Goal: Task Accomplishment & Management: Manage account settings

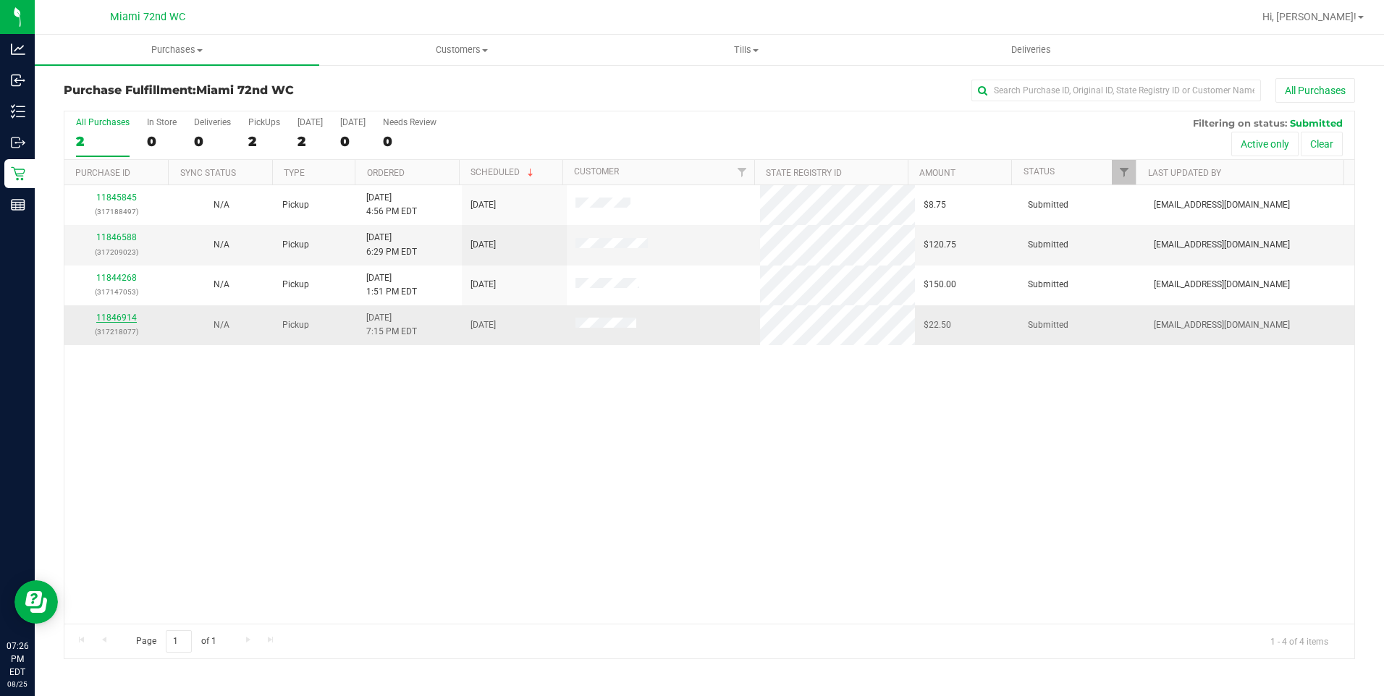
click at [127, 315] on link "11846914" at bounding box center [116, 318] width 41 height 10
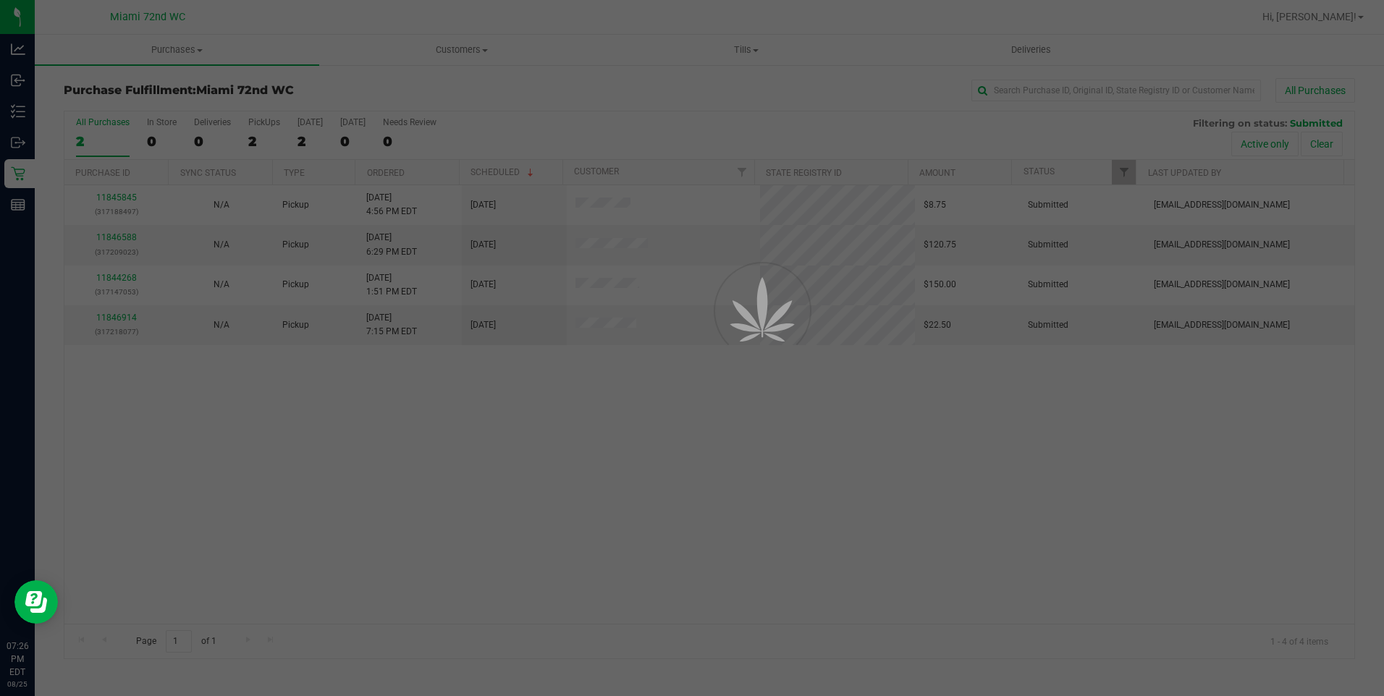
click at [848, 534] on div at bounding box center [692, 348] width 1384 height 696
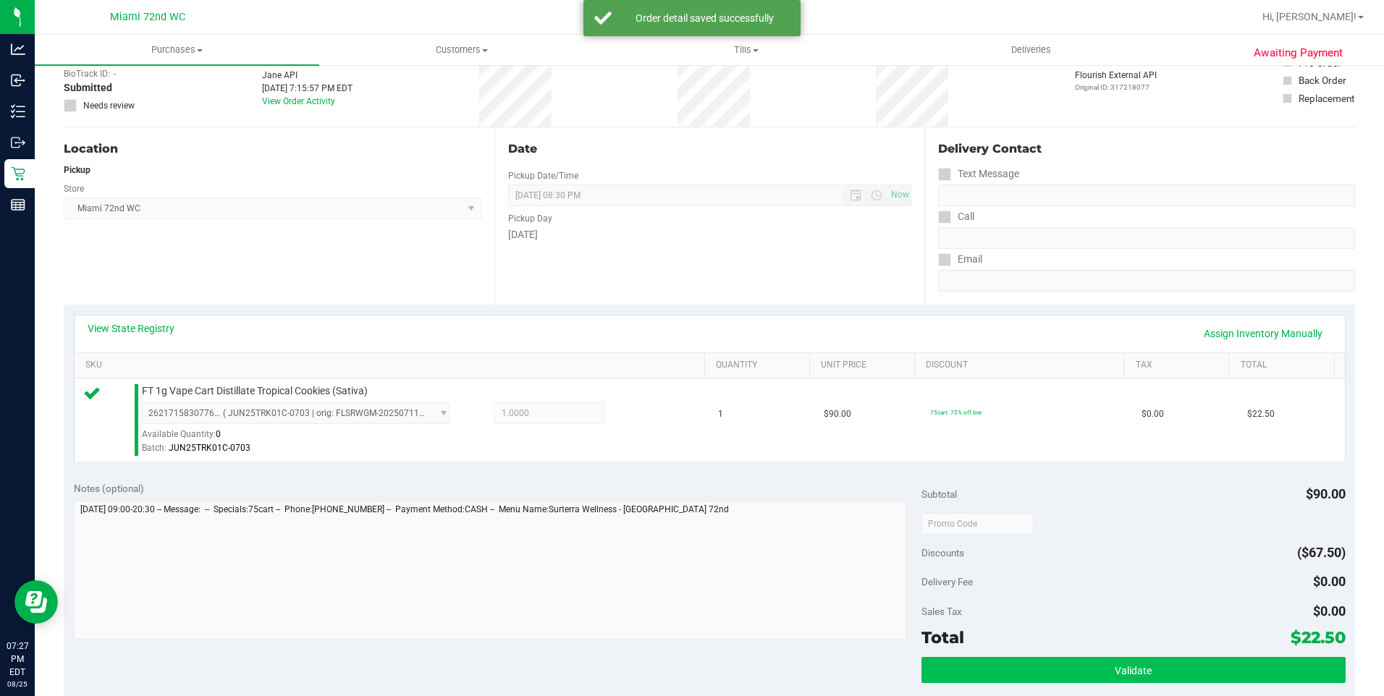
scroll to position [217, 0]
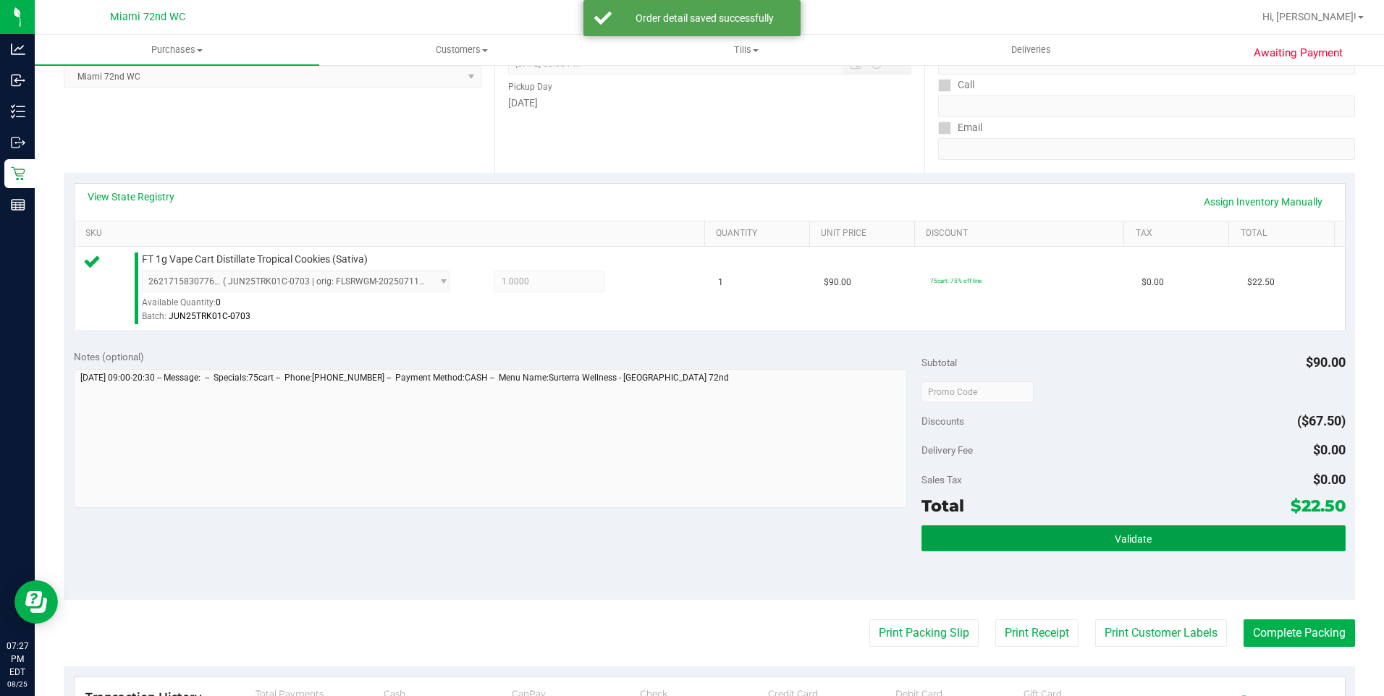
click at [1192, 539] on button "Validate" at bounding box center [1134, 539] width 424 height 26
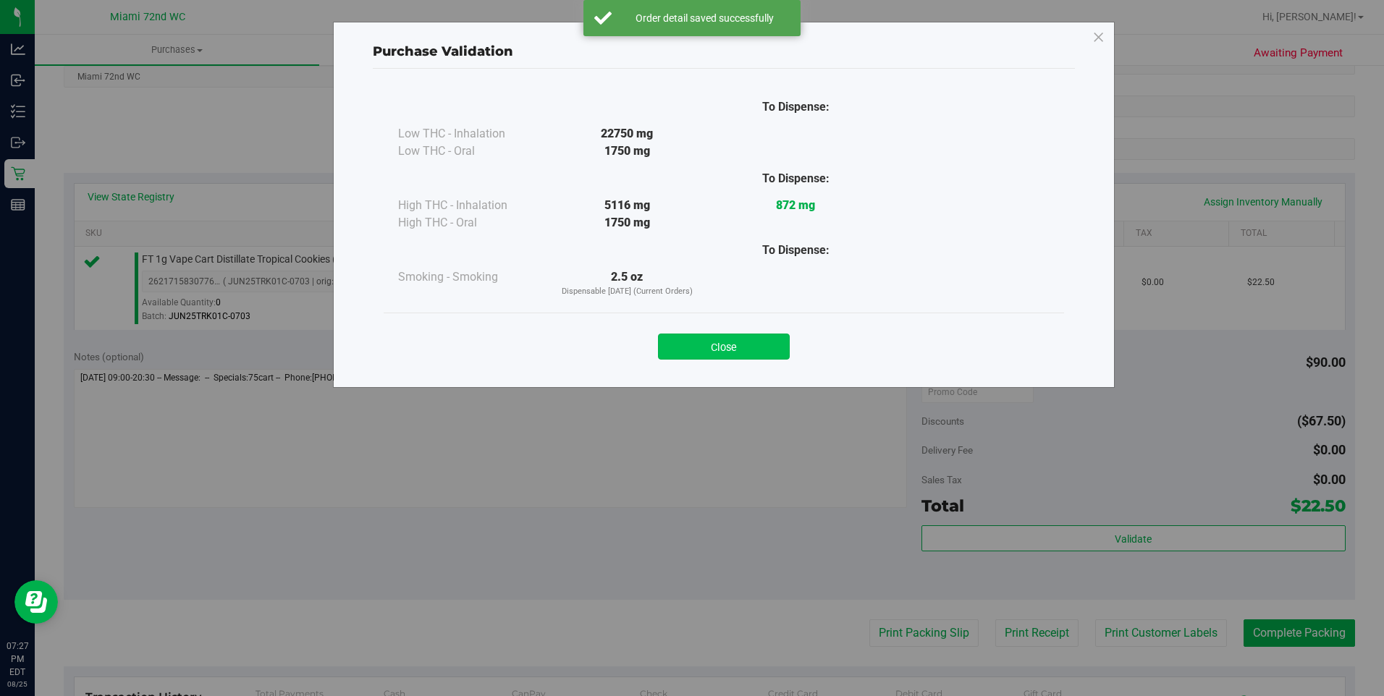
click at [755, 348] on button "Close" at bounding box center [724, 347] width 132 height 26
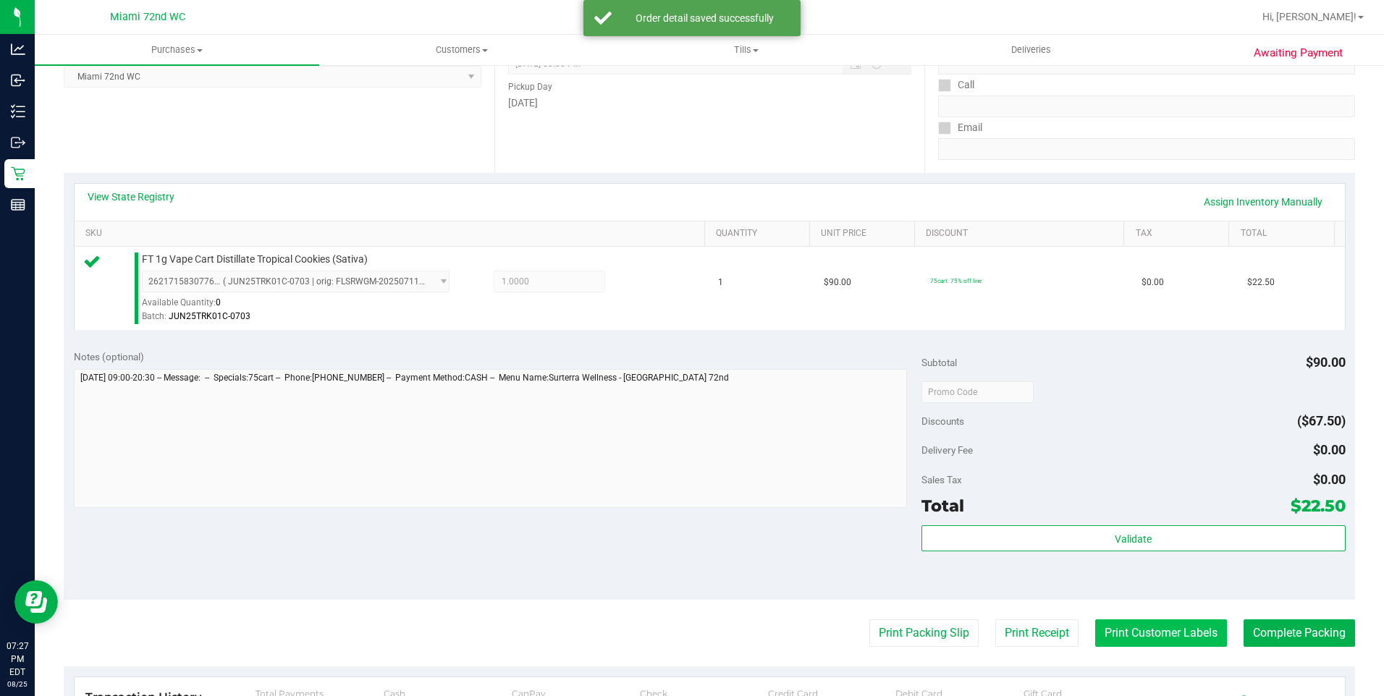
click at [1163, 630] on button "Print Customer Labels" at bounding box center [1161, 634] width 132 height 28
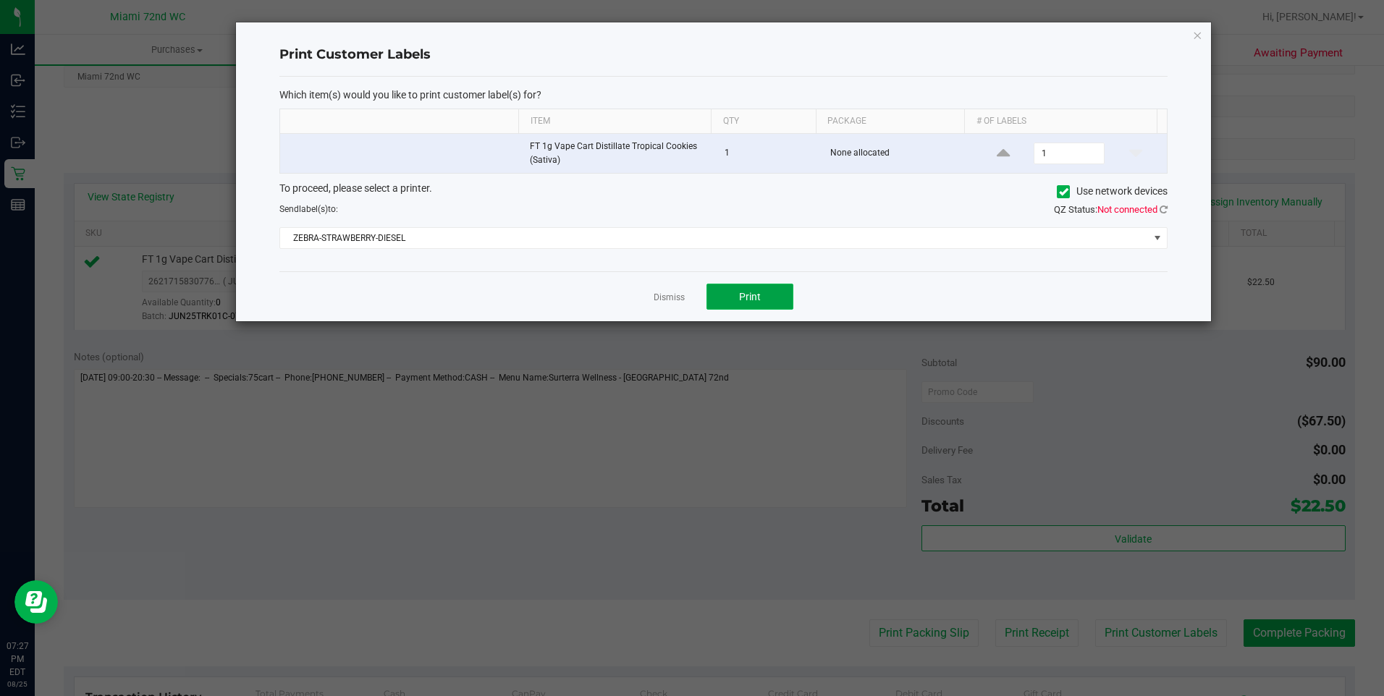
click at [720, 295] on button "Print" at bounding box center [750, 297] width 87 height 26
click at [669, 296] on link "Dismiss" at bounding box center [669, 298] width 31 height 12
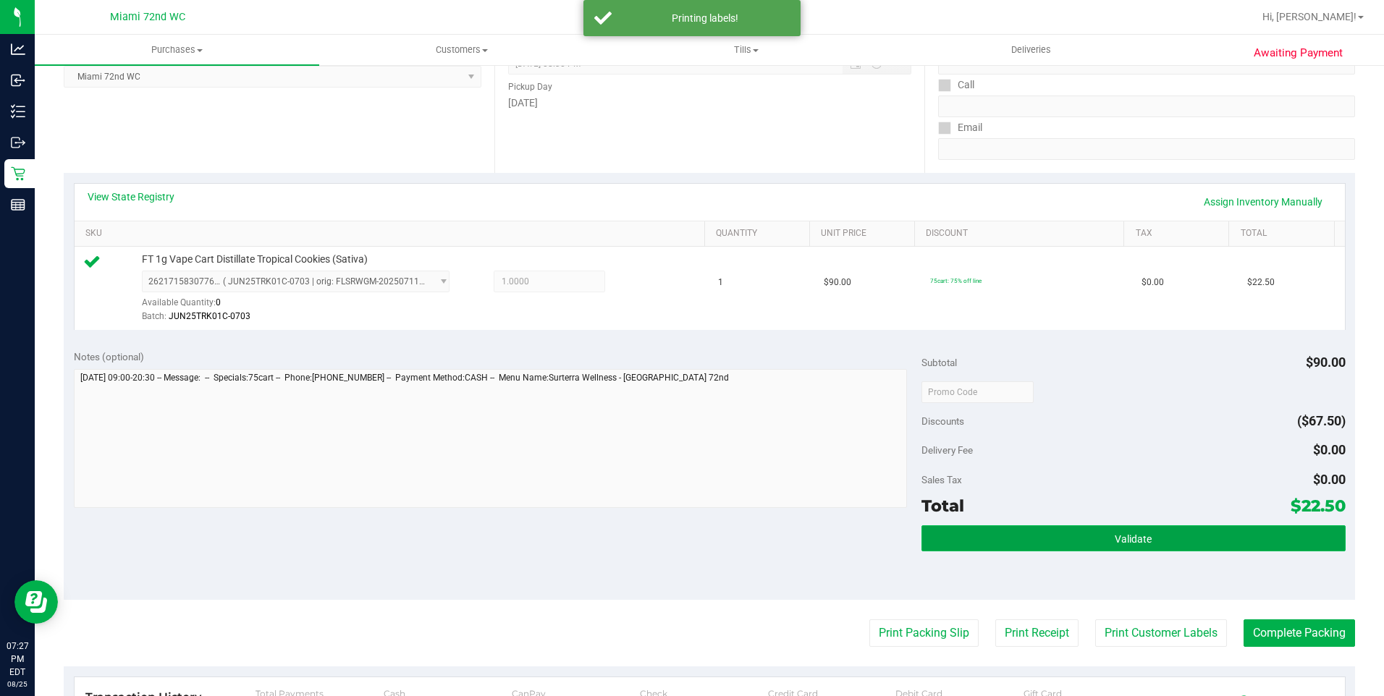
click at [1175, 545] on button "Validate" at bounding box center [1134, 539] width 424 height 26
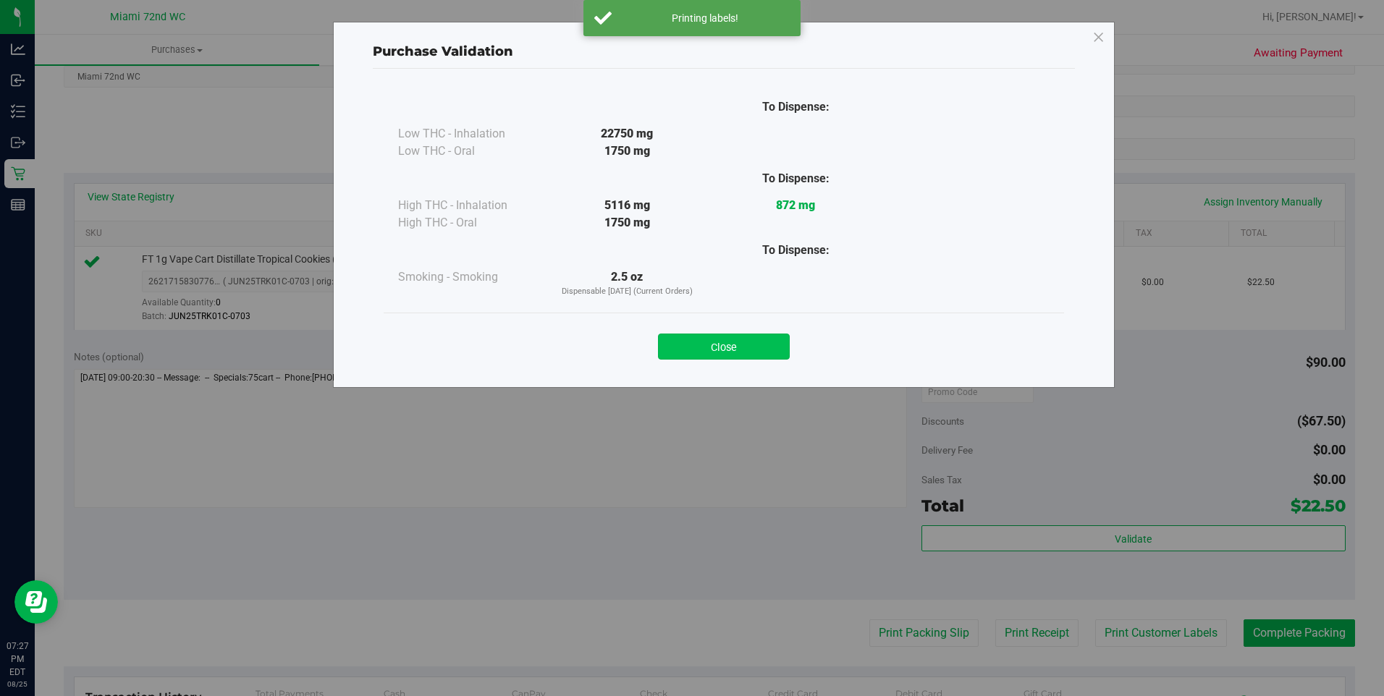
click at [735, 338] on button "Close" at bounding box center [724, 347] width 132 height 26
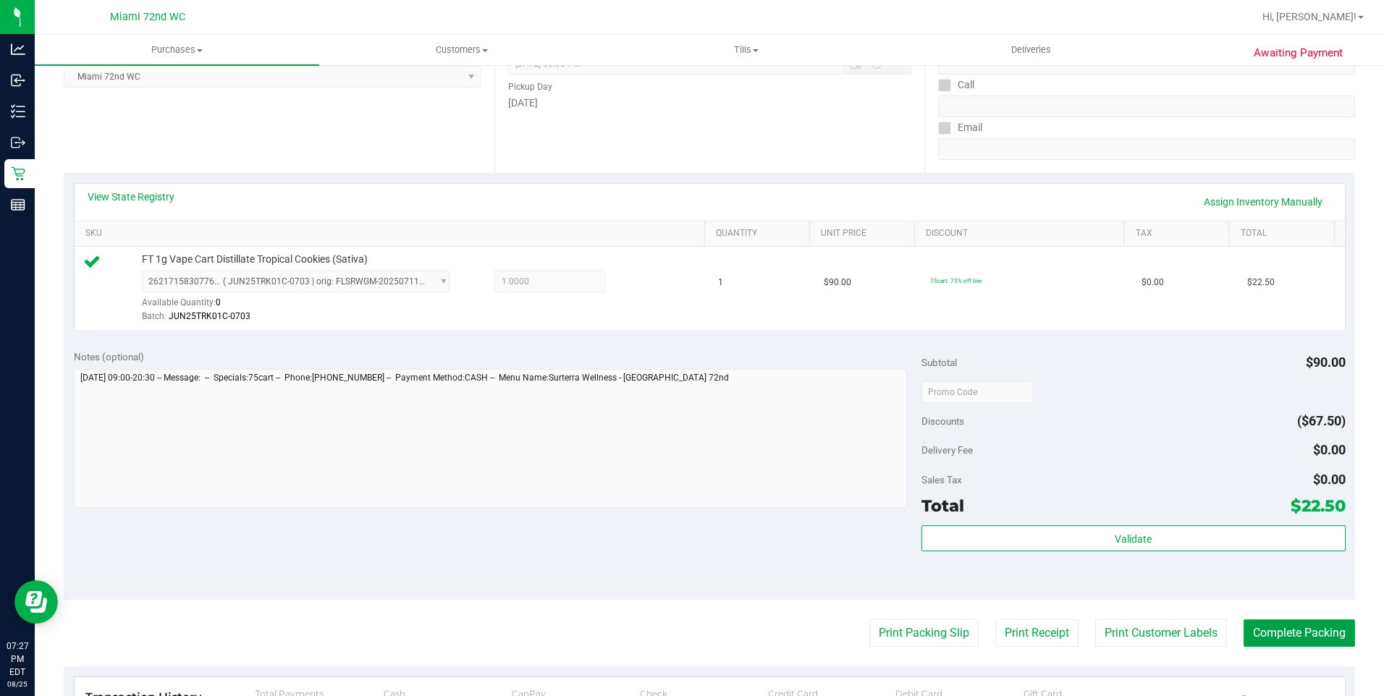
click at [1278, 625] on button "Complete Packing" at bounding box center [1299, 634] width 111 height 28
